Goal: Navigation & Orientation: Understand site structure

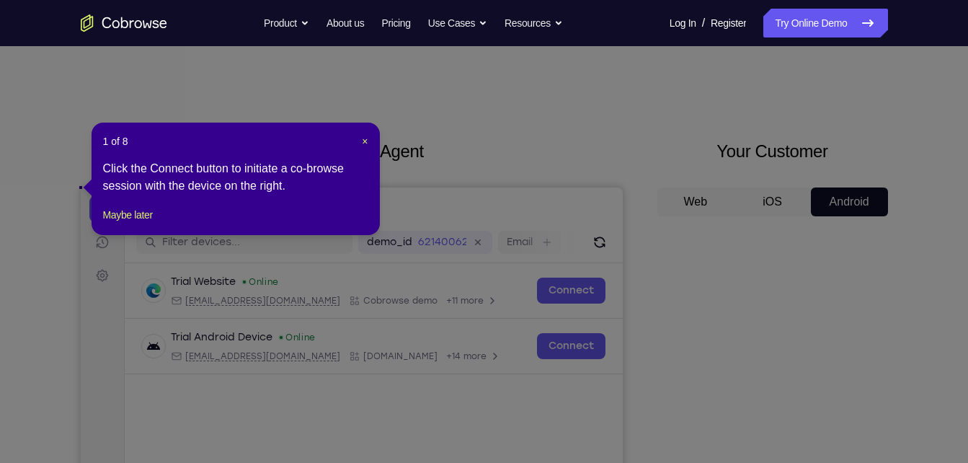
click at [359, 138] on header "1 of 8 ×" at bounding box center [235, 141] width 265 height 14
click at [365, 141] on header "1 of 8 ×" at bounding box center [235, 141] width 265 height 14
click at [365, 141] on span "×" at bounding box center [365, 141] width 6 height 12
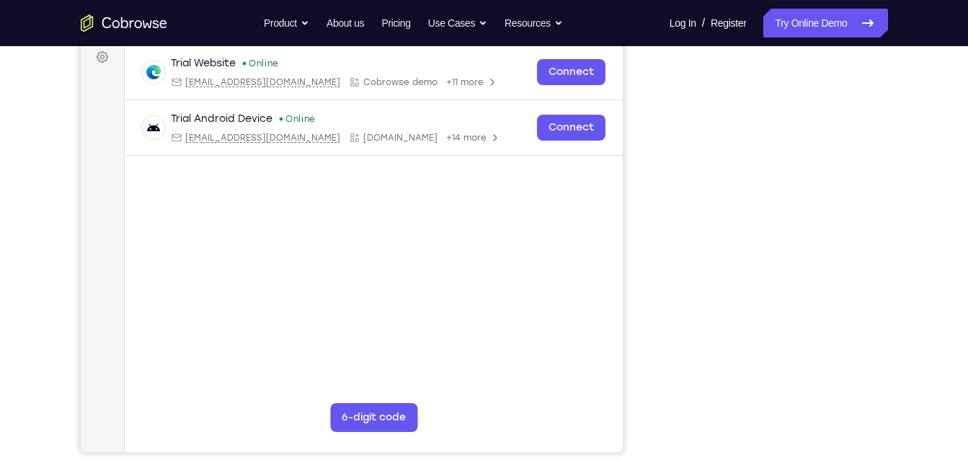
scroll to position [215, 0]
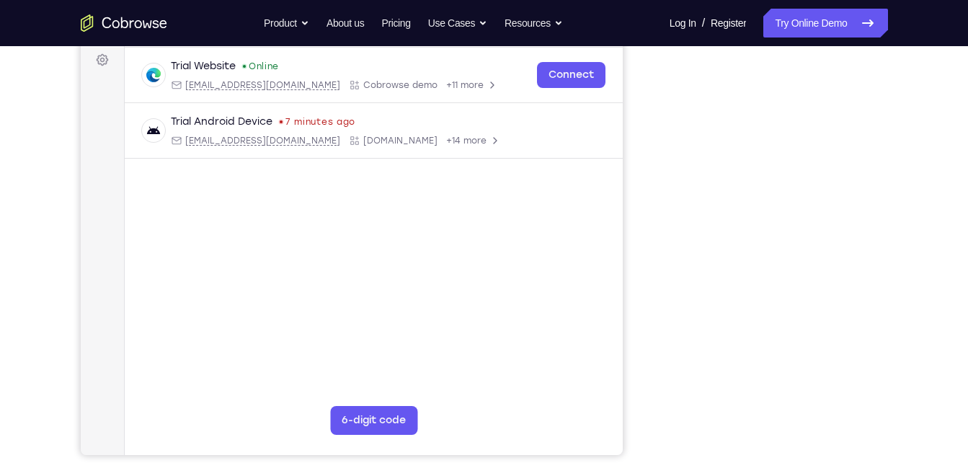
drag, startPoint x: 964, startPoint y: 159, endPoint x: 969, endPoint y: 149, distance: 11.3
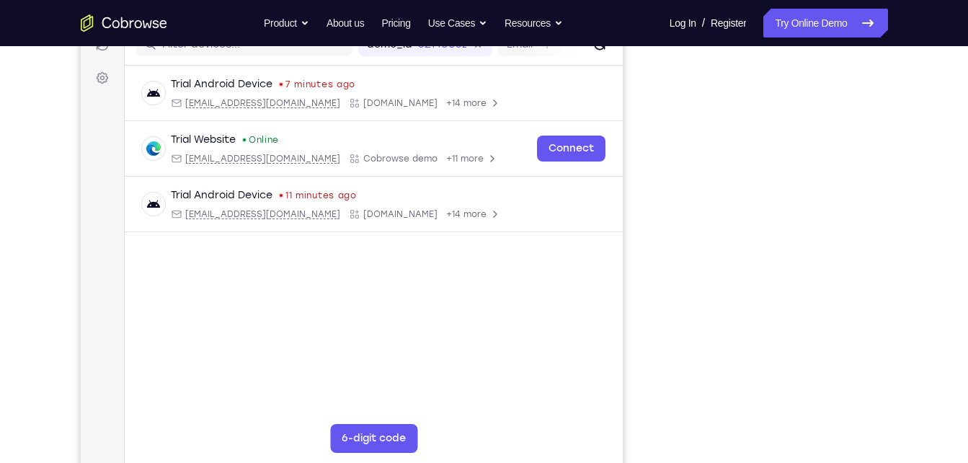
scroll to position [202, 0]
